Goal: Task Accomplishment & Management: Complete application form

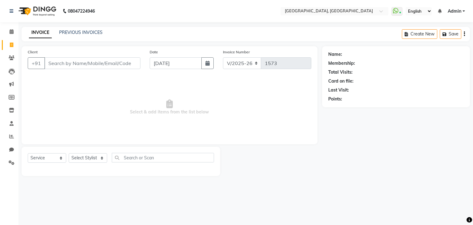
select select "6682"
select select "service"
click at [67, 31] on link "PREVIOUS INVOICES" at bounding box center [80, 33] width 43 height 6
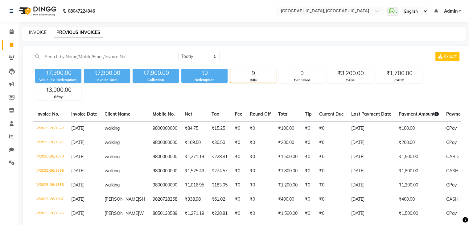
click at [41, 32] on link "INVOICE" at bounding box center [38, 33] width 18 height 6
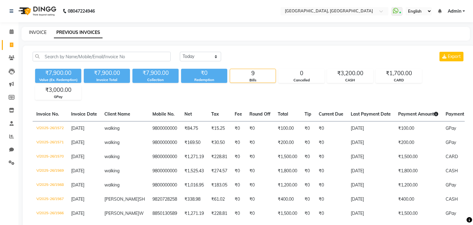
select select "6682"
select select "service"
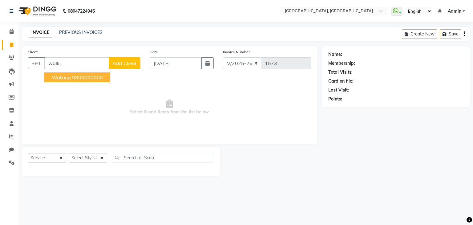
click at [96, 81] on button "walking 9800000000" at bounding box center [77, 77] width 66 height 10
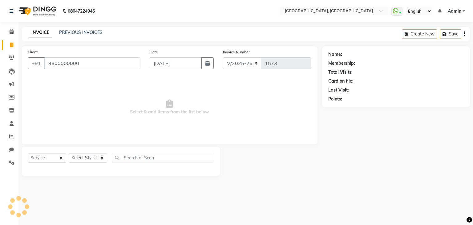
type input "9800000000"
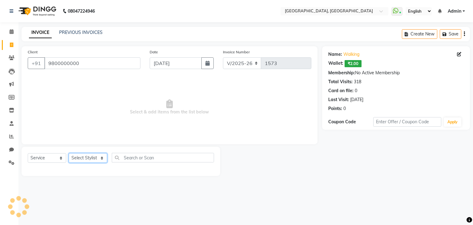
click at [95, 161] on select "Select Stylist Aarti paswan Ankit Arjun Athing Femita [PERSON_NAME] [PERSON_NAM…" at bounding box center [88, 158] width 39 height 10
select select "75784"
click at [69, 153] on select "Select Stylist Aarti paswan Ankit Arjun Athing Femita [PERSON_NAME] [PERSON_NAM…" at bounding box center [88, 158] width 39 height 10
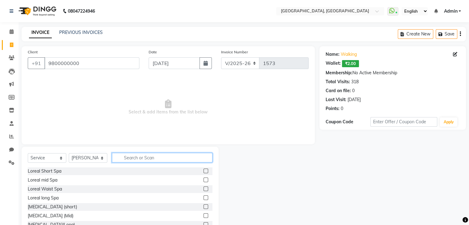
click at [135, 153] on input "text" at bounding box center [162, 158] width 100 height 10
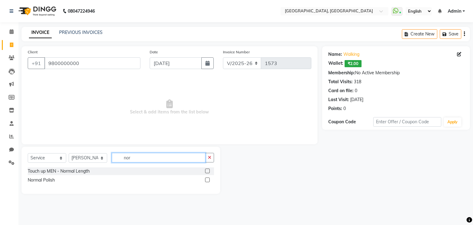
type input "nor"
click at [208, 180] on label at bounding box center [207, 179] width 5 height 5
click at [208, 180] on input "checkbox" at bounding box center [207, 180] width 4 height 4
checkbox input "true"
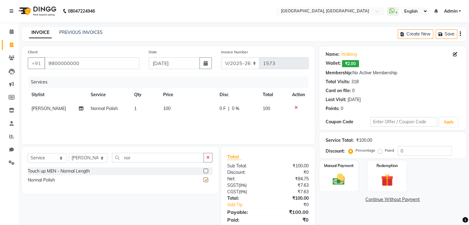
click at [195, 112] on td "100" at bounding box center [187, 109] width 56 height 14
select select "75784"
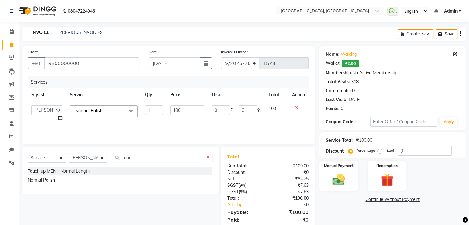
checkbox input "false"
click at [197, 109] on input "100" at bounding box center [187, 110] width 34 height 10
type input "1"
type input "300"
click at [347, 184] on img at bounding box center [338, 179] width 21 height 15
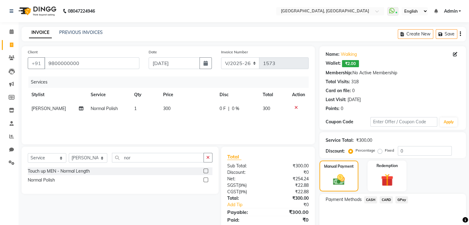
click at [395, 200] on span "GPay" at bounding box center [401, 199] width 13 height 7
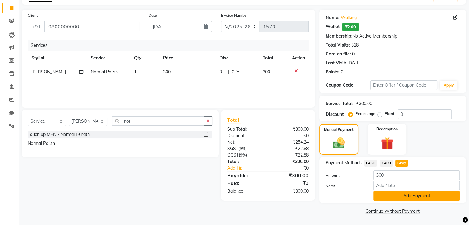
click at [401, 195] on button "Add Payment" at bounding box center [416, 196] width 86 height 10
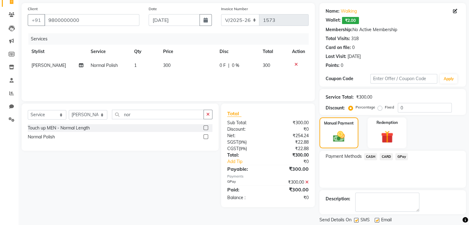
scroll to position [62, 0]
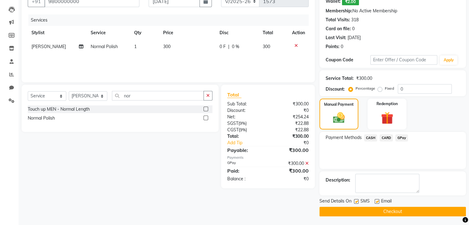
click at [405, 207] on button "Checkout" at bounding box center [392, 212] width 146 height 10
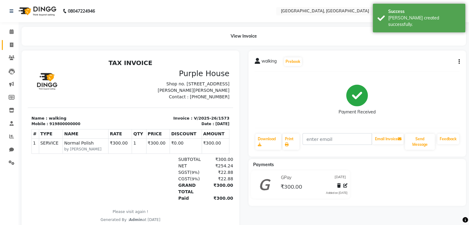
click at [8, 47] on span at bounding box center [11, 45] width 11 height 7
select select "6682"
select select "service"
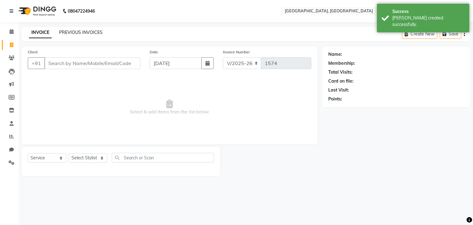
click at [101, 35] on link "PREVIOUS INVOICES" at bounding box center [80, 33] width 43 height 6
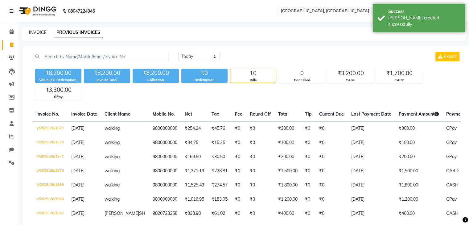
click at [31, 34] on link "INVOICE" at bounding box center [38, 33] width 18 height 6
select select "6682"
select select "service"
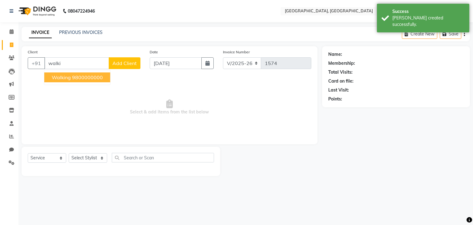
click at [90, 75] on ngb-highlight "9800000000" at bounding box center [87, 77] width 31 height 6
type input "9800000000"
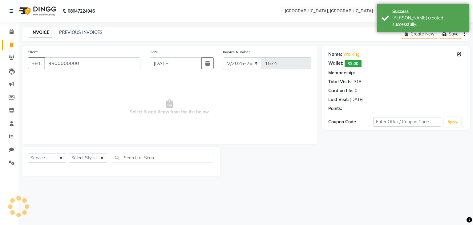
click at [93, 166] on div "Select Service Product Membership Package Voucher Prepaid Gift Card Select Styl…" at bounding box center [121, 160] width 186 height 14
click at [94, 154] on select "Select Stylist Aarti paswan Ankit Arjun Athing Femita [PERSON_NAME] [PERSON_NAM…" at bounding box center [88, 158] width 39 height 10
select select "71762"
click at [69, 153] on select "Select Stylist Aarti paswan Ankit Arjun Athing Femita [PERSON_NAME] [PERSON_NAM…" at bounding box center [88, 158] width 39 height 10
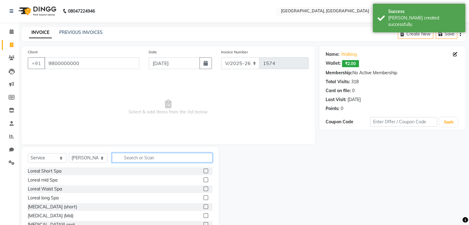
click at [151, 159] on input "text" at bounding box center [162, 158] width 100 height 10
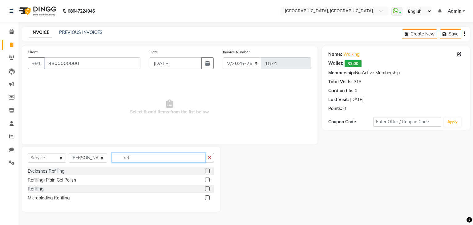
type input "ref"
click at [208, 179] on label at bounding box center [207, 179] width 5 height 5
click at [208, 179] on input "checkbox" at bounding box center [207, 180] width 4 height 4
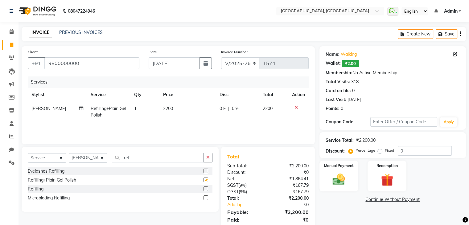
click at [197, 120] on td "2200" at bounding box center [187, 112] width 56 height 20
checkbox input "false"
select select "71762"
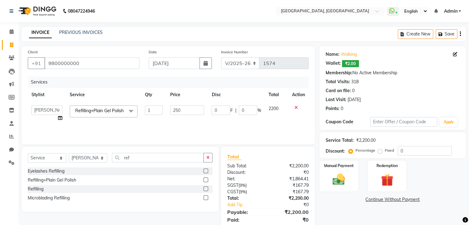
type input "2500"
click at [346, 175] on img at bounding box center [338, 179] width 21 height 15
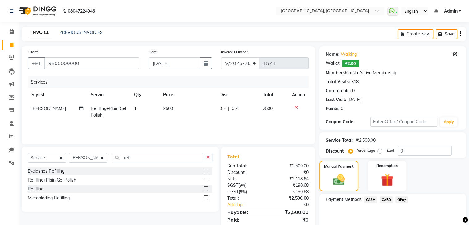
click at [401, 201] on span "GPay" at bounding box center [401, 199] width 13 height 7
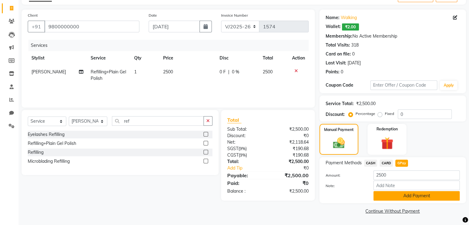
click at [400, 200] on button "Add Payment" at bounding box center [416, 196] width 86 height 10
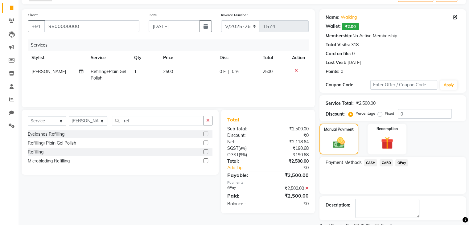
scroll to position [62, 0]
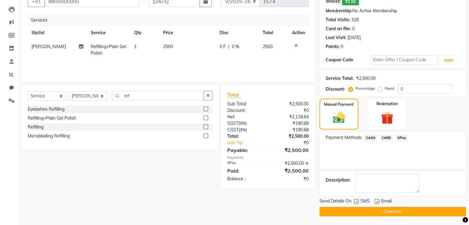
click at [387, 213] on button "Checkout" at bounding box center [392, 212] width 146 height 10
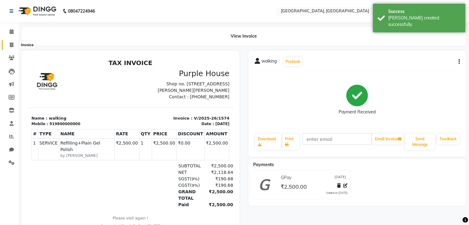
click at [12, 43] on icon at bounding box center [11, 45] width 3 height 5
select select "6682"
select select "service"
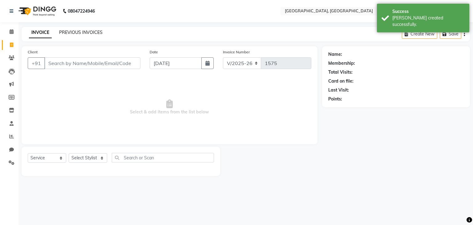
click at [61, 31] on link "PREVIOUS INVOICES" at bounding box center [80, 33] width 43 height 6
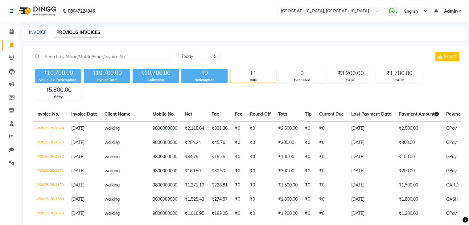
click at [31, 29] on div "INVOICE" at bounding box center [38, 32] width 18 height 6
click at [41, 33] on link "INVOICE" at bounding box center [38, 33] width 18 height 6
select select "service"
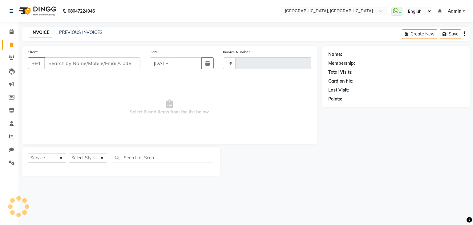
type input "1575"
select select "6682"
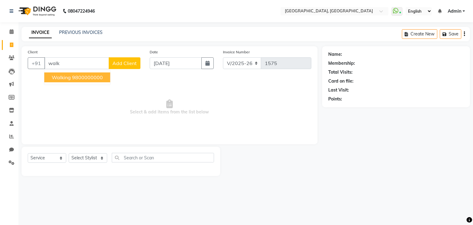
click at [91, 80] on ngb-highlight "9800000000" at bounding box center [87, 77] width 31 height 6
type input "9800000000"
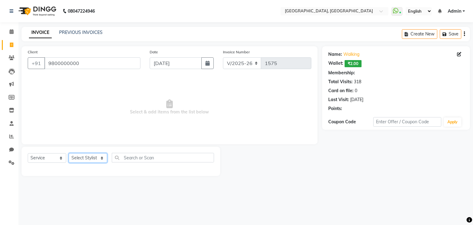
click at [94, 161] on select "Select Stylist Aarti paswan Ankit Arjun Athing Femita [PERSON_NAME] [PERSON_NAM…" at bounding box center [88, 158] width 39 height 10
select select "56705"
click at [69, 153] on select "Select Stylist Aarti paswan Ankit Arjun Athing Femita [PERSON_NAME] [PERSON_NAM…" at bounding box center [88, 158] width 39 height 10
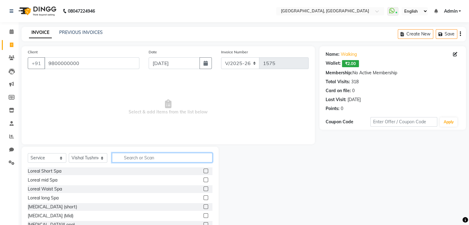
click at [125, 161] on input "text" at bounding box center [162, 158] width 100 height 10
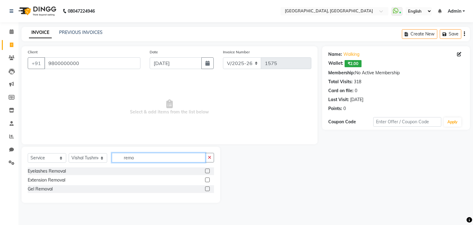
type input "remo"
click at [208, 180] on label at bounding box center [207, 179] width 5 height 5
click at [208, 180] on input "checkbox" at bounding box center [207, 180] width 4 height 4
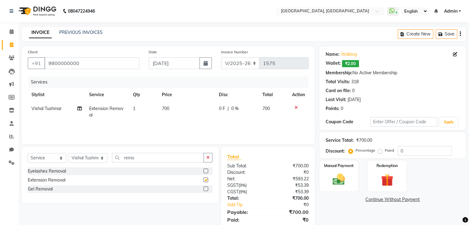
click at [196, 117] on td "700" at bounding box center [186, 112] width 57 height 20
checkbox input "false"
select select "56705"
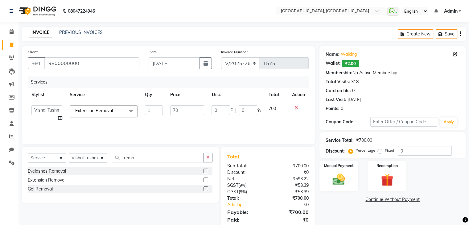
type input "7"
type input "500"
click at [339, 181] on img at bounding box center [338, 179] width 21 height 15
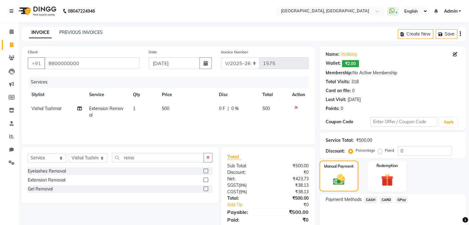
click at [368, 200] on span "CASH" at bounding box center [370, 199] width 13 height 7
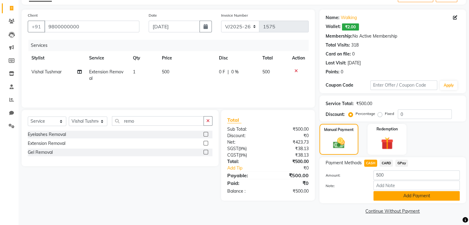
click at [394, 195] on button "Add Payment" at bounding box center [416, 196] width 86 height 10
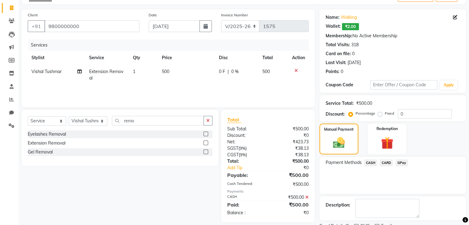
scroll to position [62, 0]
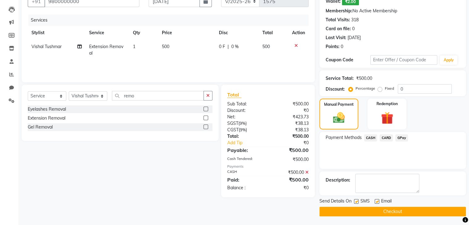
click at [390, 221] on main "INVOICE PREVIOUS INVOICES Create New Save Client [PHONE_NUMBER] Date [DATE] Inv…" at bounding box center [243, 95] width 450 height 261
click at [408, 214] on button "Checkout" at bounding box center [392, 212] width 146 height 10
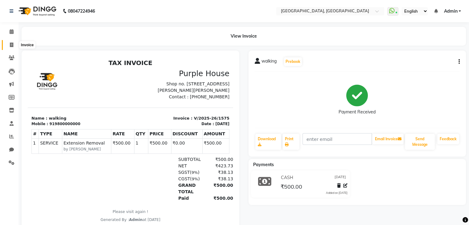
click at [10, 43] on icon at bounding box center [11, 45] width 3 height 5
select select "service"
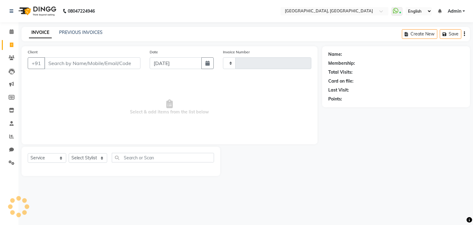
type input "1576"
select select "6682"
click at [10, 36] on link "Calendar" at bounding box center [9, 32] width 15 height 10
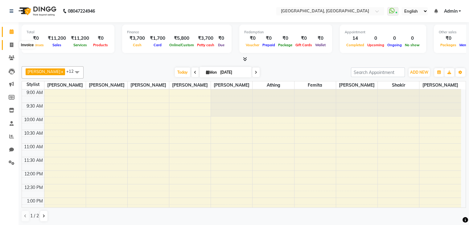
click at [9, 44] on span at bounding box center [11, 45] width 11 height 7
select select "6682"
select select "service"
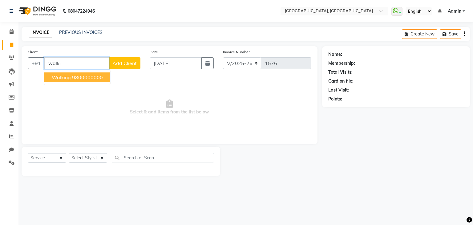
click at [69, 77] on span "walking" at bounding box center [61, 77] width 19 height 6
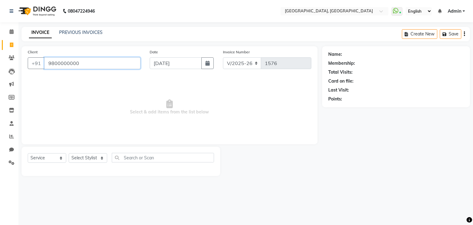
type input "9800000000"
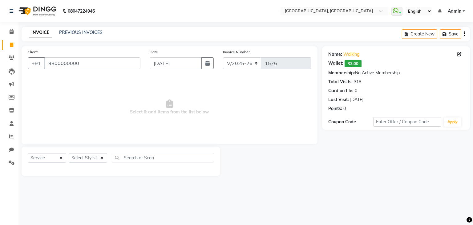
click at [81, 164] on div "Select Service Product Membership Package Voucher Prepaid Gift Card Select Styl…" at bounding box center [121, 160] width 186 height 14
click at [82, 157] on select "Select Stylist Aarti paswan Ankit Arjun Athing Femita [PERSON_NAME] [PERSON_NAM…" at bounding box center [88, 158] width 39 height 10
select select "75784"
click at [69, 153] on select "Select Stylist Aarti paswan Ankit Arjun Athing Femita [PERSON_NAME] [PERSON_NAM…" at bounding box center [88, 158] width 39 height 10
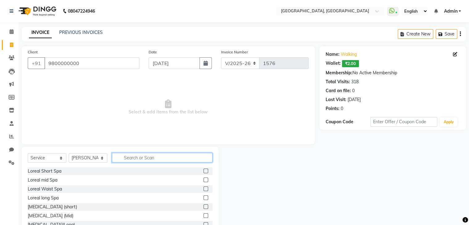
click at [123, 155] on input "text" at bounding box center [162, 158] width 100 height 10
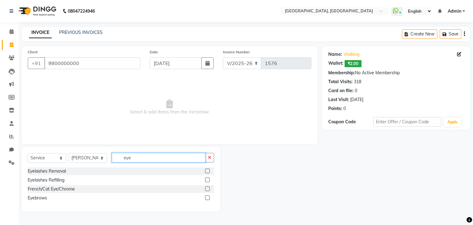
type input "eye"
click at [208, 199] on label at bounding box center [207, 197] width 5 height 5
click at [208, 199] on input "checkbox" at bounding box center [207, 198] width 4 height 4
checkbox input "true"
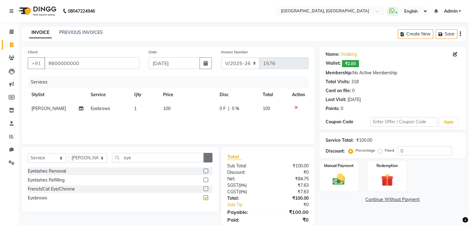
click at [208, 158] on icon "button" at bounding box center [207, 157] width 3 height 4
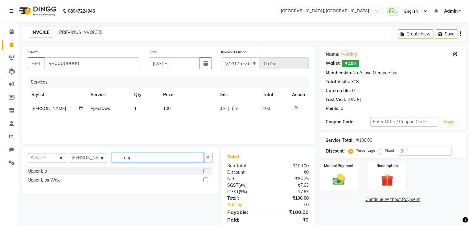
type input "upp"
click at [206, 171] on label at bounding box center [205, 171] width 5 height 5
click at [206, 171] on input "checkbox" at bounding box center [205, 171] width 4 height 4
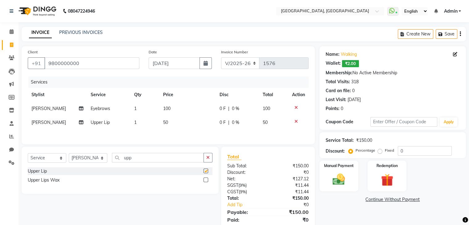
checkbox input "false"
click at [340, 182] on img at bounding box center [338, 179] width 21 height 15
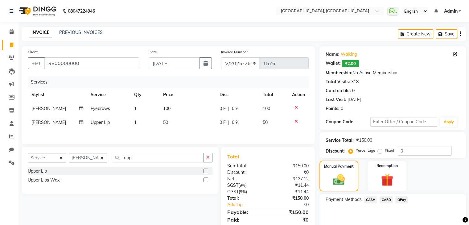
click at [372, 200] on span "CASH" at bounding box center [370, 199] width 13 height 7
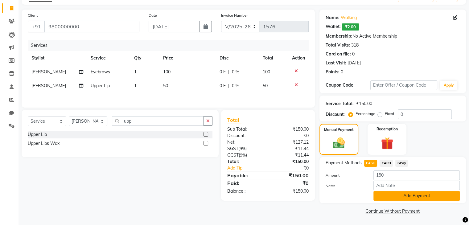
click at [381, 195] on button "Add Payment" at bounding box center [416, 196] width 86 height 10
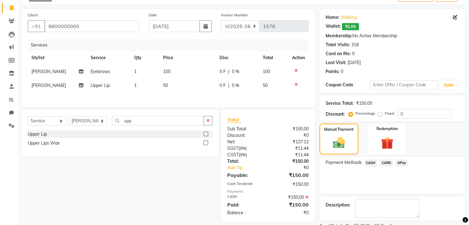
scroll to position [62, 0]
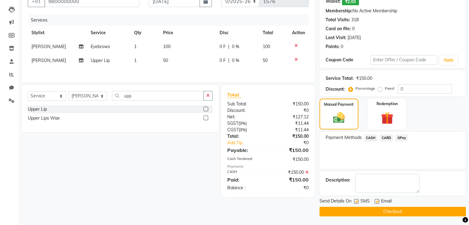
click at [360, 214] on button "Checkout" at bounding box center [392, 212] width 146 height 10
